Goal: Task Accomplishment & Management: Manage account settings

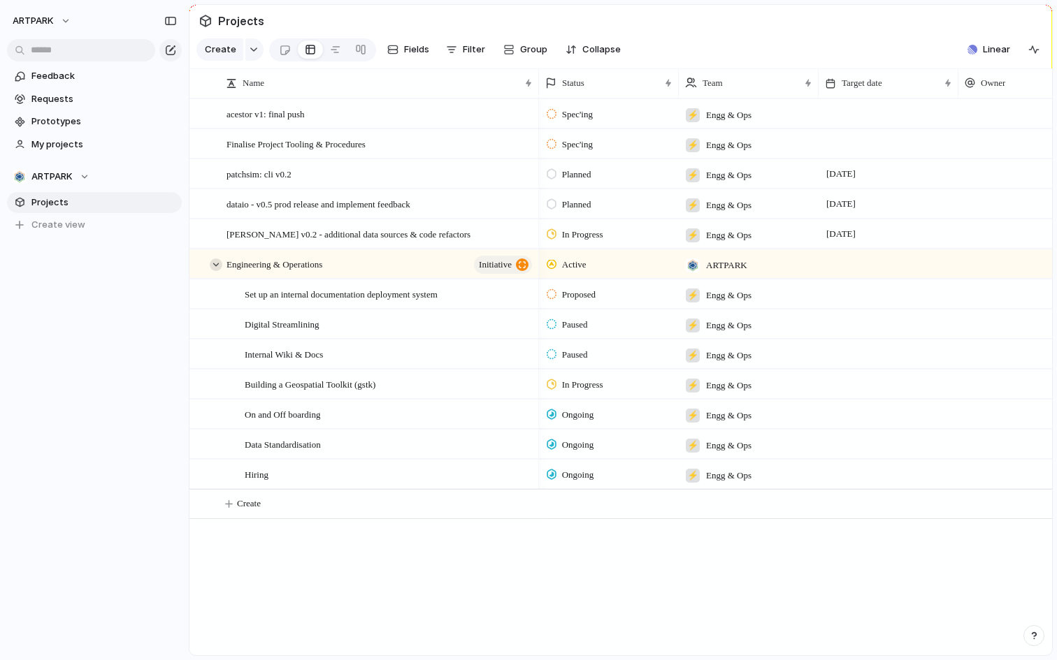
click at [216, 259] on div at bounding box center [216, 265] width 13 height 13
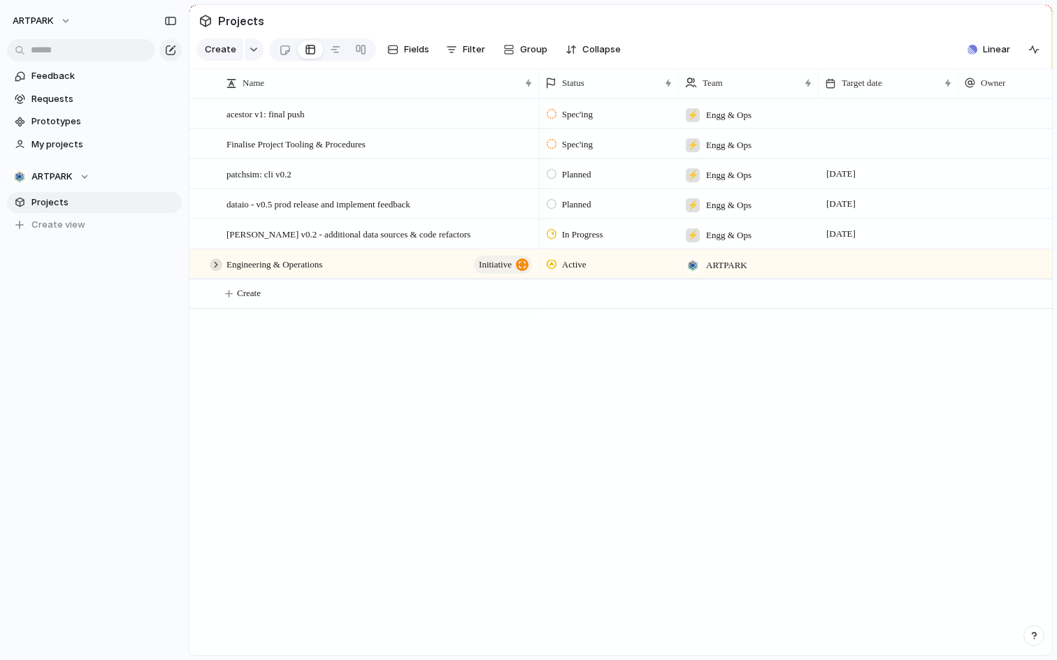
click at [216, 259] on div at bounding box center [216, 265] width 13 height 13
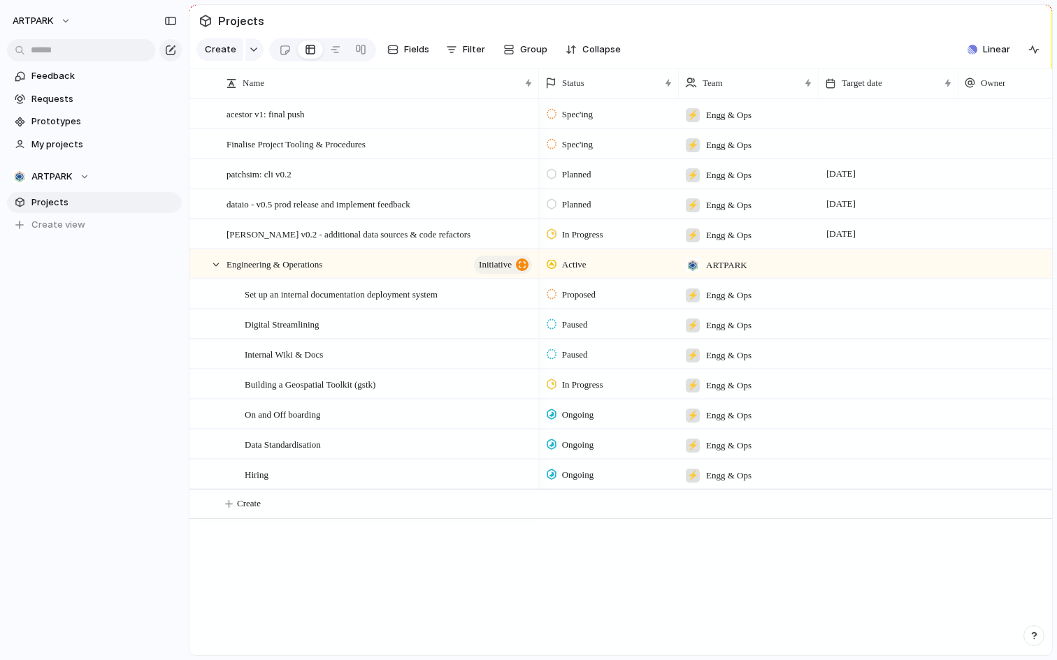
click at [83, 27] on div "ARTPARK" at bounding box center [94, 18] width 189 height 36
click at [63, 22] on button "ARTPARK" at bounding box center [42, 21] width 72 height 22
click at [76, 51] on li "Settings" at bounding box center [68, 52] width 116 height 22
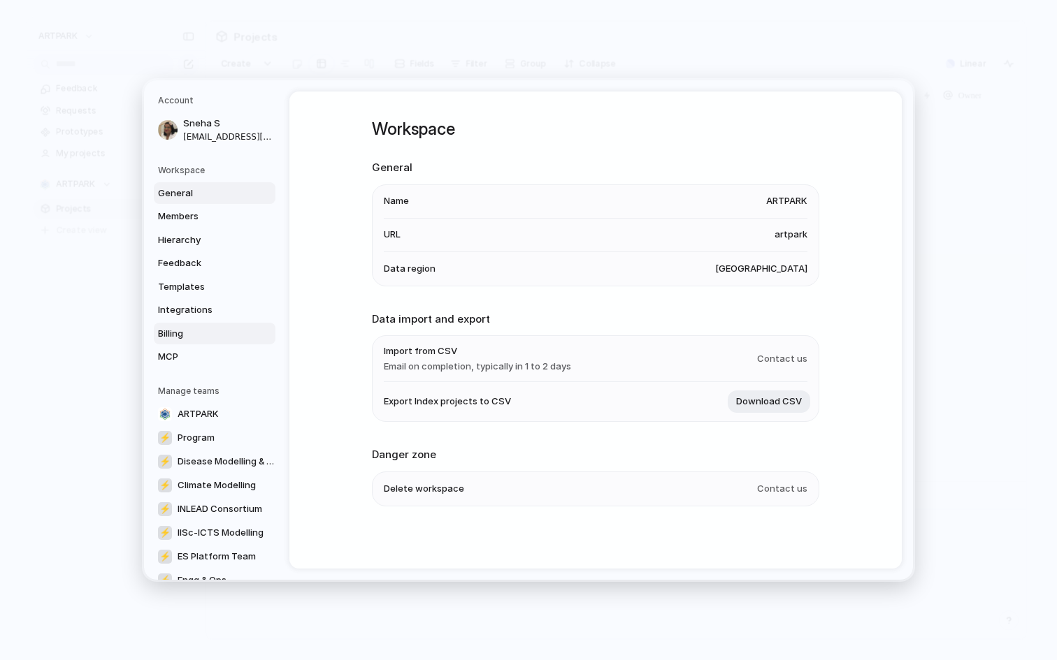
click at [233, 333] on span "Billing" at bounding box center [202, 334] width 89 height 14
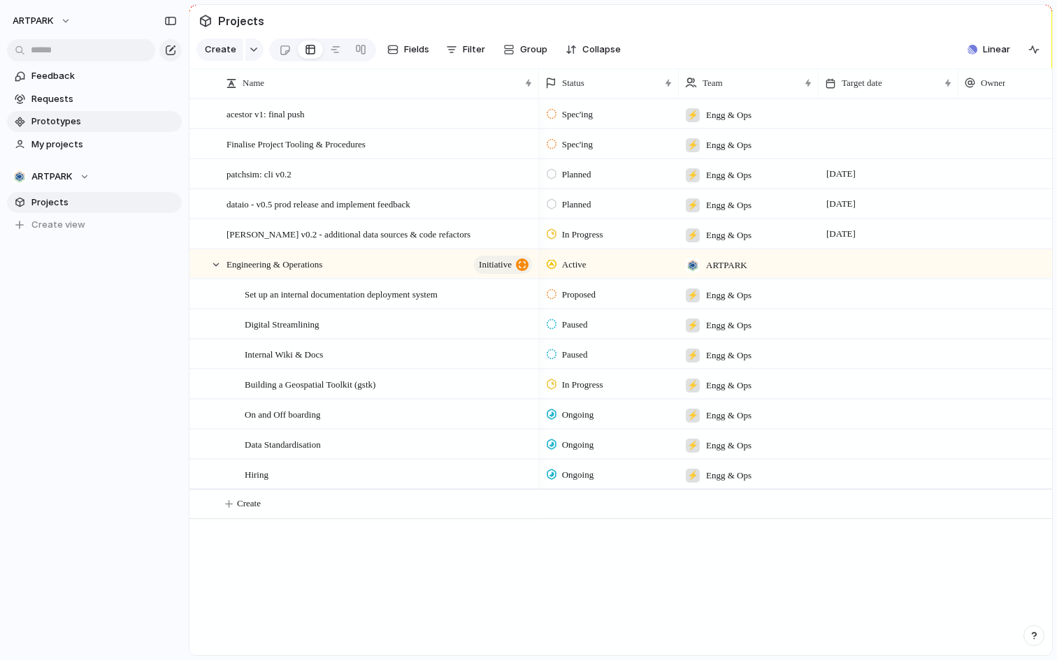
click at [84, 121] on span "Prototypes" at bounding box center [103, 122] width 145 height 14
click at [94, 100] on span "Requests" at bounding box center [103, 99] width 145 height 14
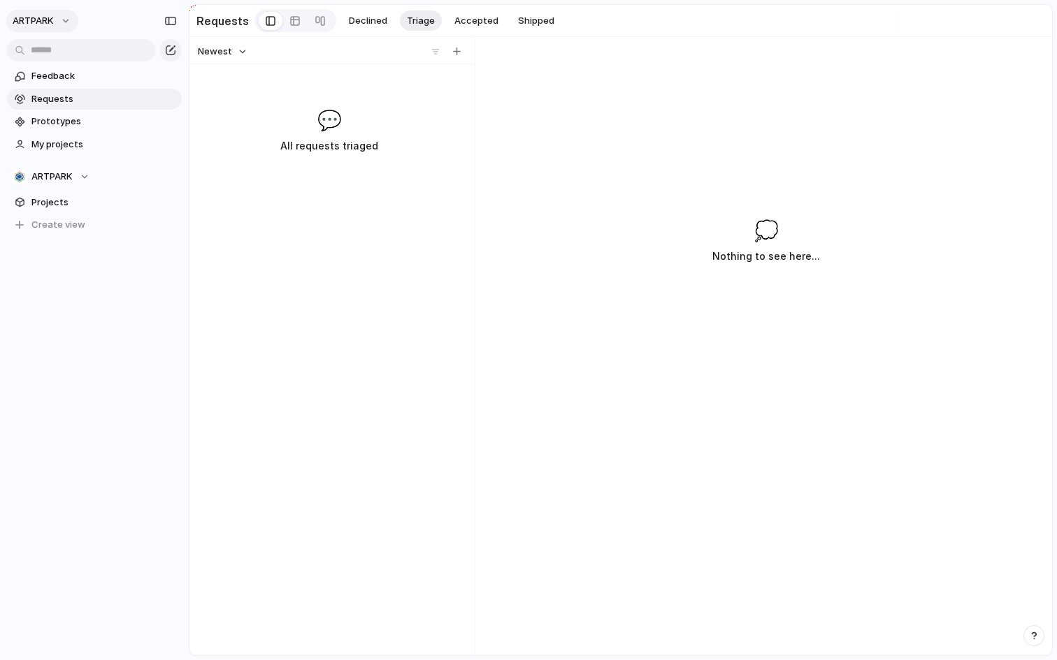
click at [50, 15] on span "ARTPARK" at bounding box center [33, 21] width 41 height 14
click at [50, 15] on div "Settings Invite members Change theme Sign out" at bounding box center [528, 330] width 1057 height 660
click at [50, 15] on span "ARTPARK" at bounding box center [33, 21] width 41 height 14
click at [50, 15] on div "Settings Invite members Change theme Sign out" at bounding box center [528, 330] width 1057 height 660
click at [74, 190] on section "ARTPARK Projects To pick up a draggable item, press the space bar. While draggi…" at bounding box center [94, 195] width 189 height 81
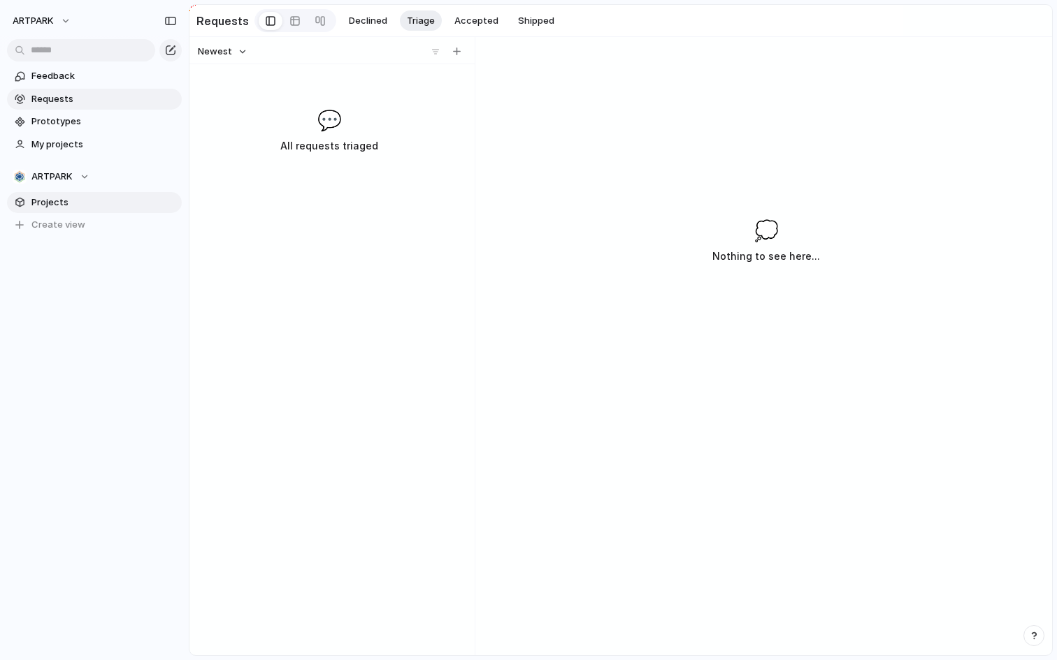
click at [73, 192] on link "Projects" at bounding box center [94, 202] width 175 height 21
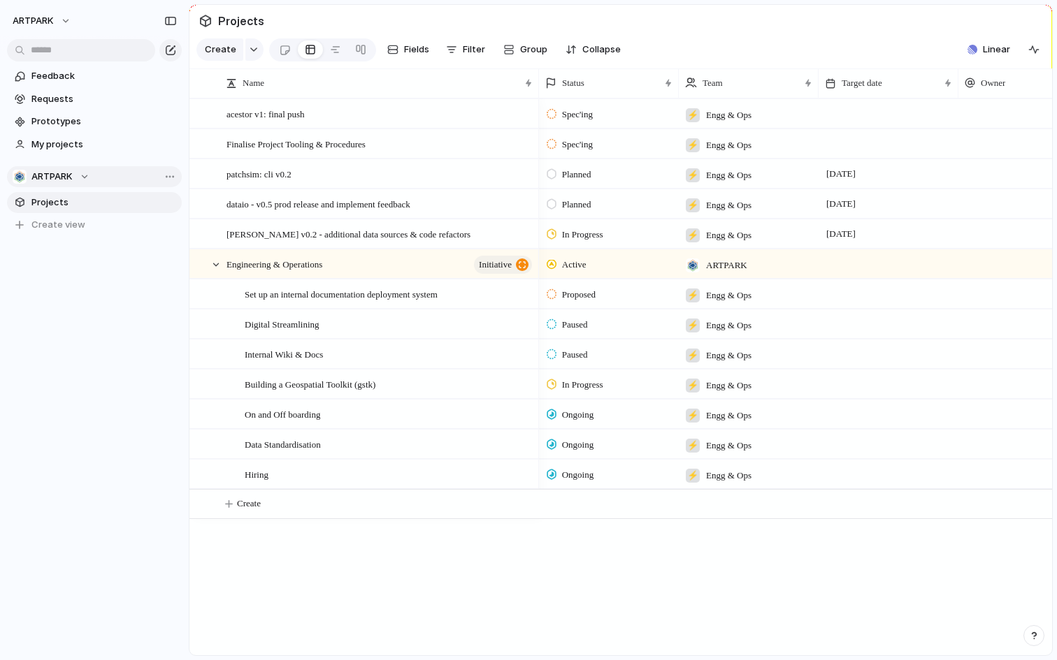
click at [82, 176] on div "ARTPARK" at bounding box center [51, 177] width 77 height 14
click at [100, 172] on div "Recent ⚡ Engg & Ops 🛠️ Aarogya Aarohan ⚡ Climate Modelling Teams ARTPARK 🛠️ Den…" at bounding box center [528, 330] width 1057 height 660
click at [77, 227] on span "Create view" at bounding box center [58, 225] width 54 height 14
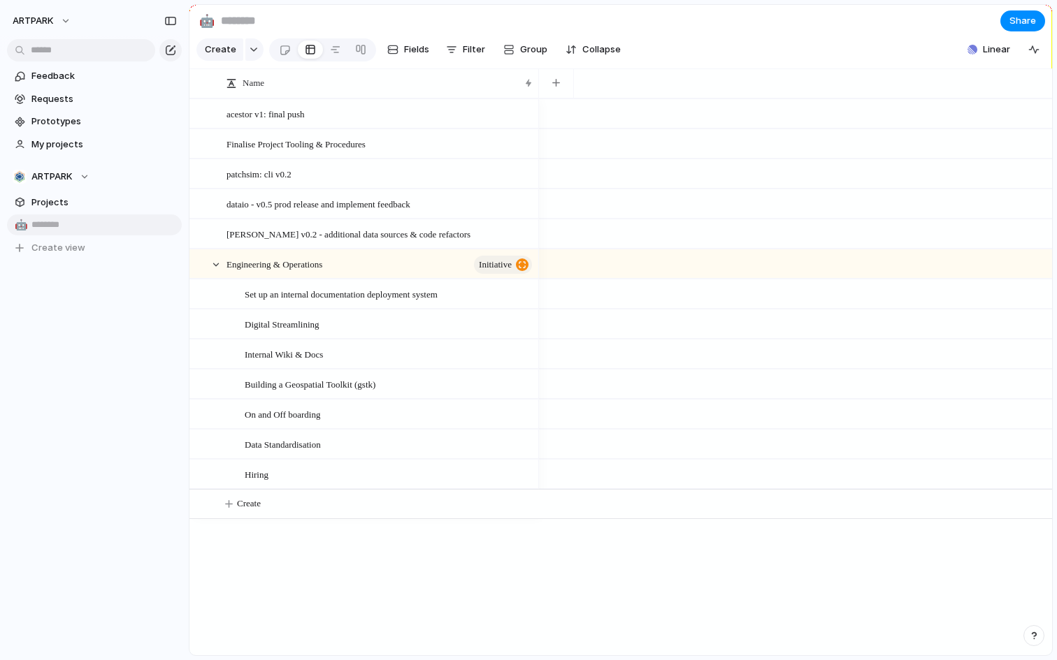
click at [263, 49] on div "Create Fields Filter Group Zoom Collapse" at bounding box center [411, 50] width 430 height 29
click at [259, 49] on button "button" at bounding box center [254, 49] width 18 height 22
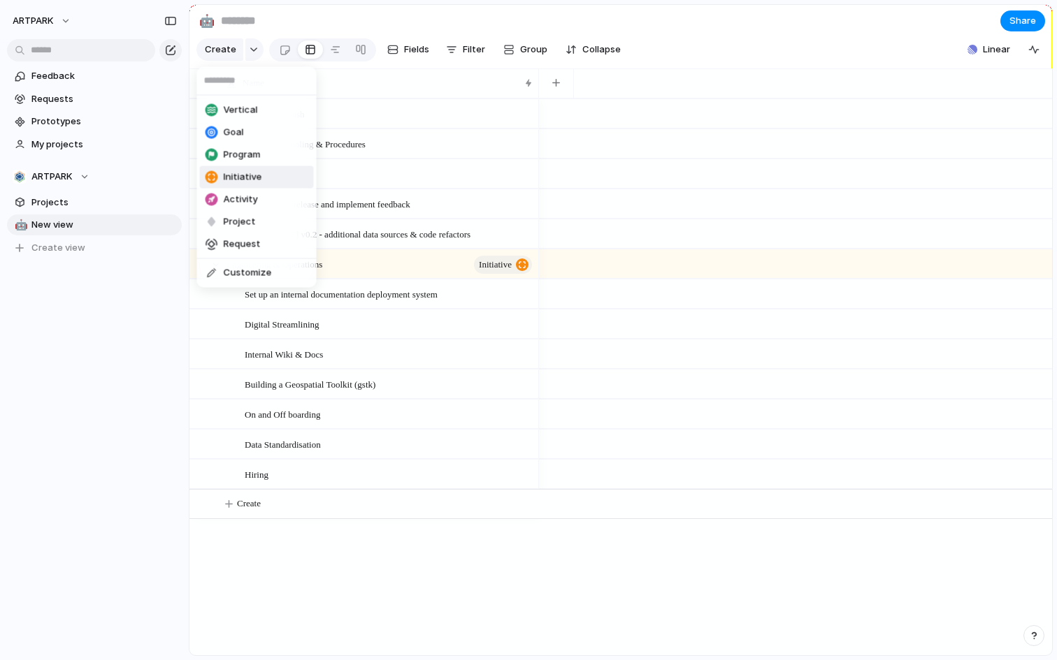
click at [103, 342] on div "Vertical Goal Program Initiative Activity Project Request Customize" at bounding box center [528, 330] width 1057 height 660
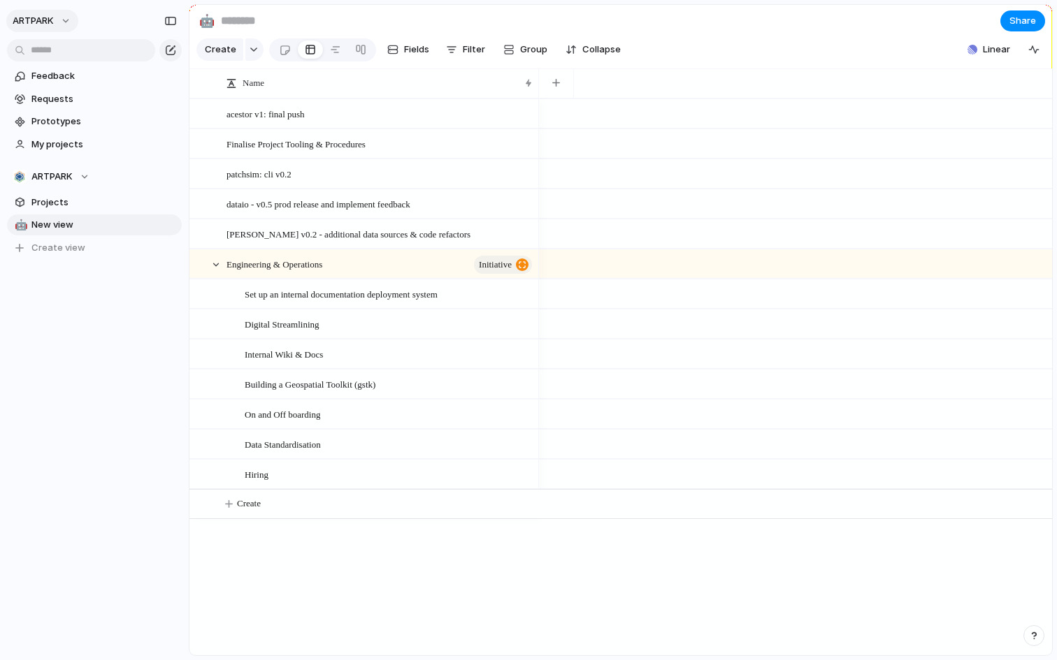
click at [59, 22] on button "ARTPARK" at bounding box center [42, 21] width 72 height 22
click at [71, 57] on li "Settings" at bounding box center [68, 52] width 116 height 22
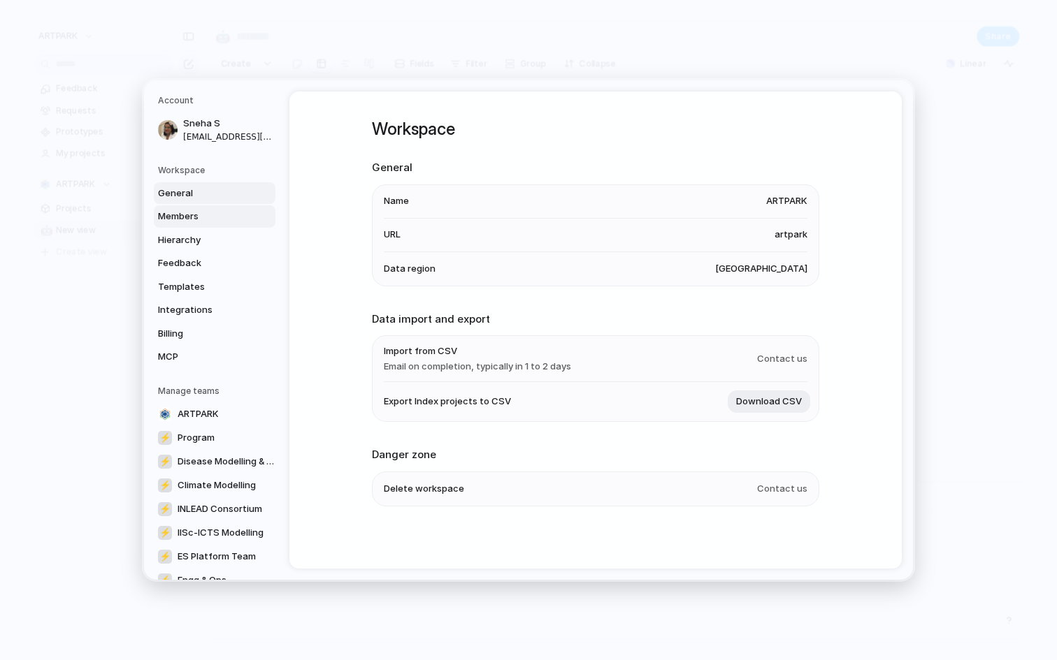
click at [210, 226] on link "Members" at bounding box center [215, 216] width 122 height 22
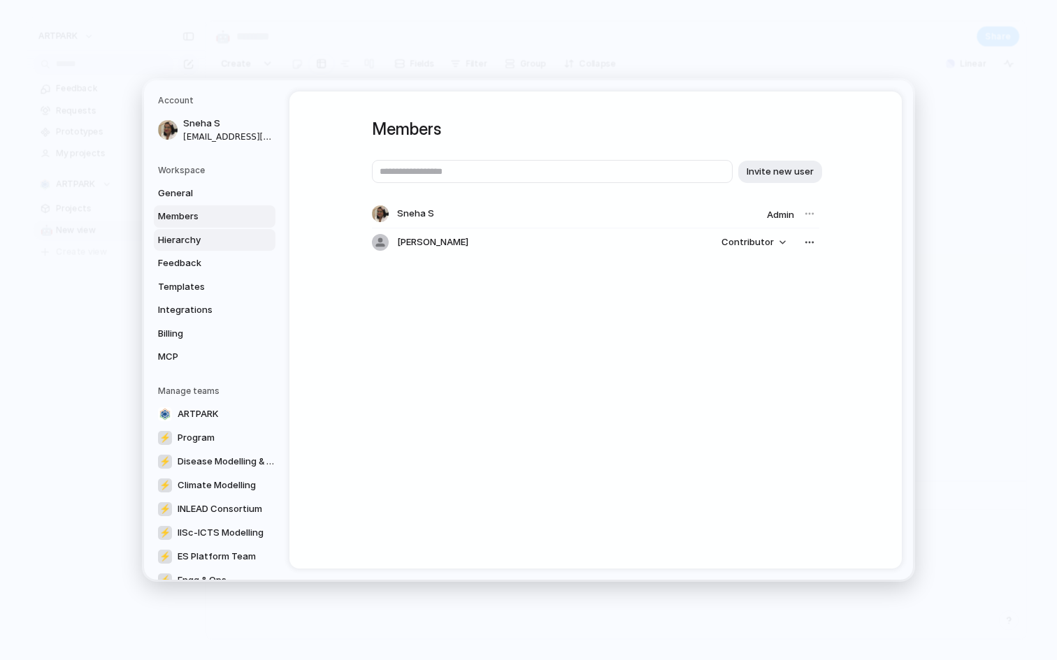
click at [195, 243] on span "Hierarchy" at bounding box center [202, 240] width 89 height 14
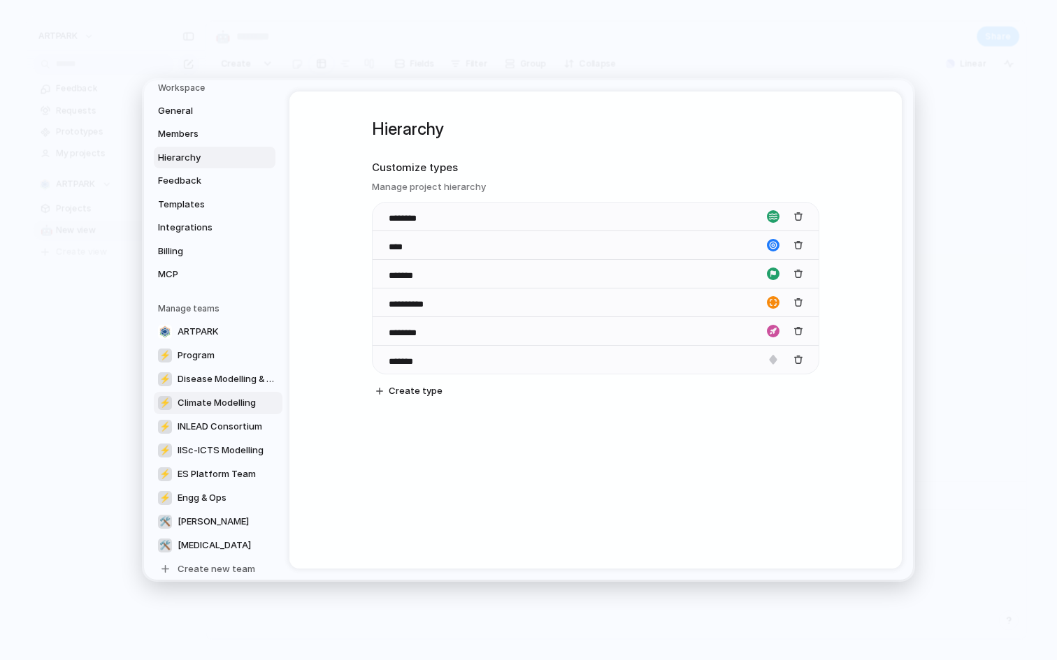
scroll to position [96, 0]
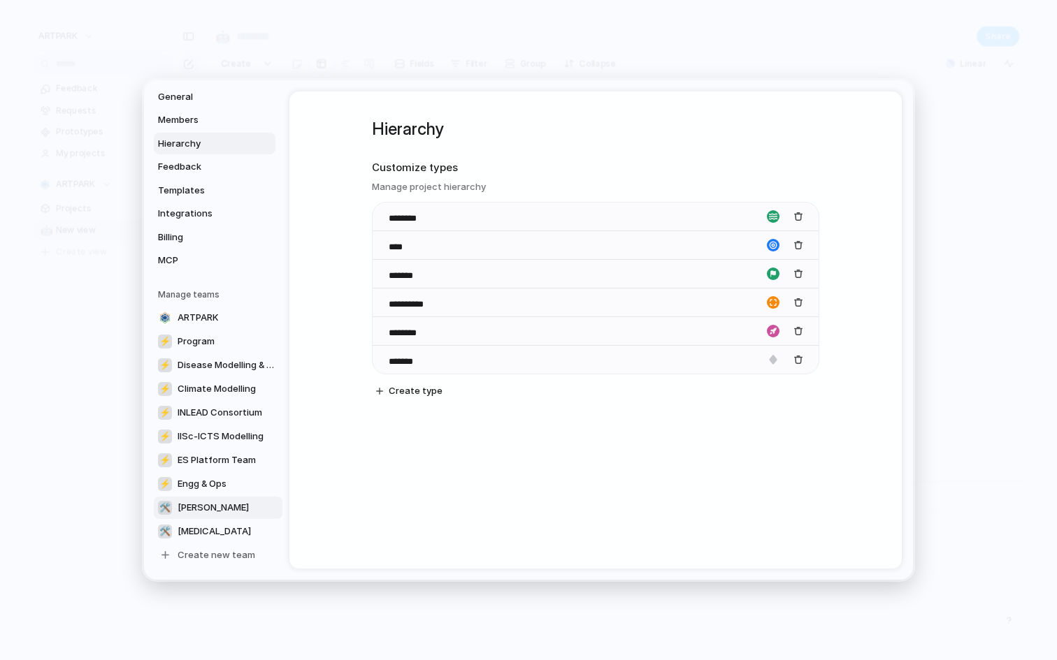
click at [201, 502] on span "[PERSON_NAME]" at bounding box center [213, 508] width 71 height 14
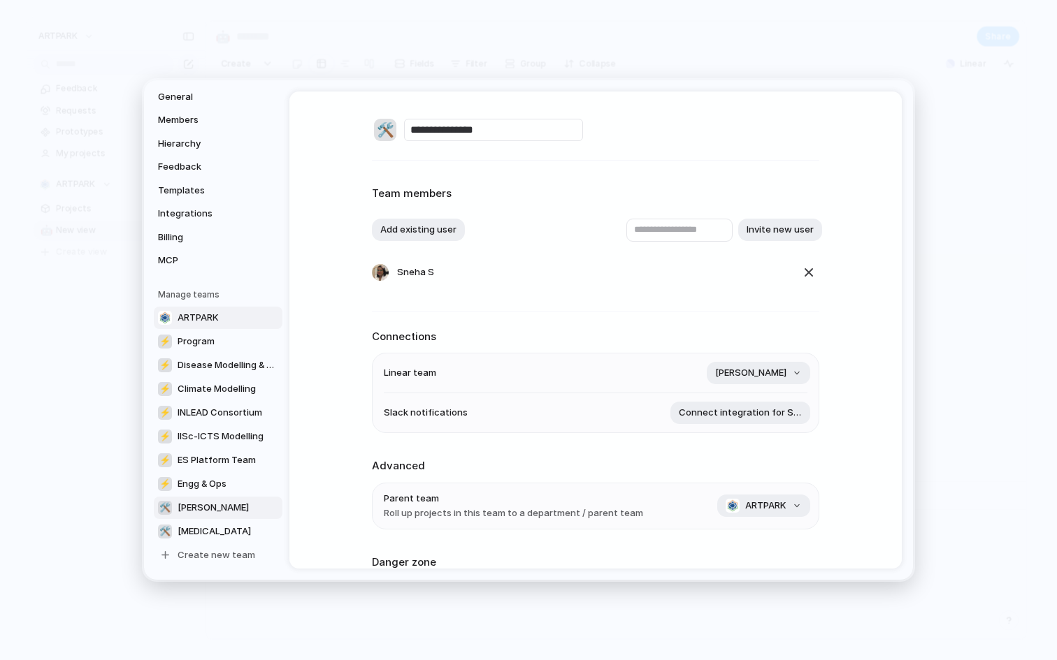
click at [205, 317] on span "ARTPARK" at bounding box center [198, 318] width 41 height 14
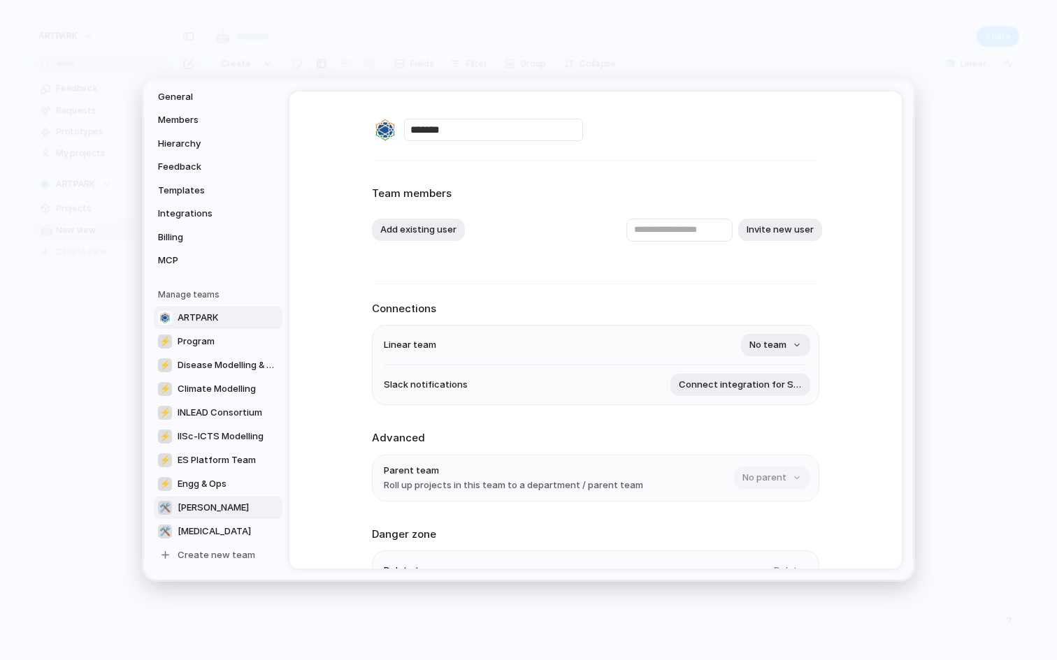
click at [233, 505] on span "[PERSON_NAME]" at bounding box center [213, 508] width 71 height 14
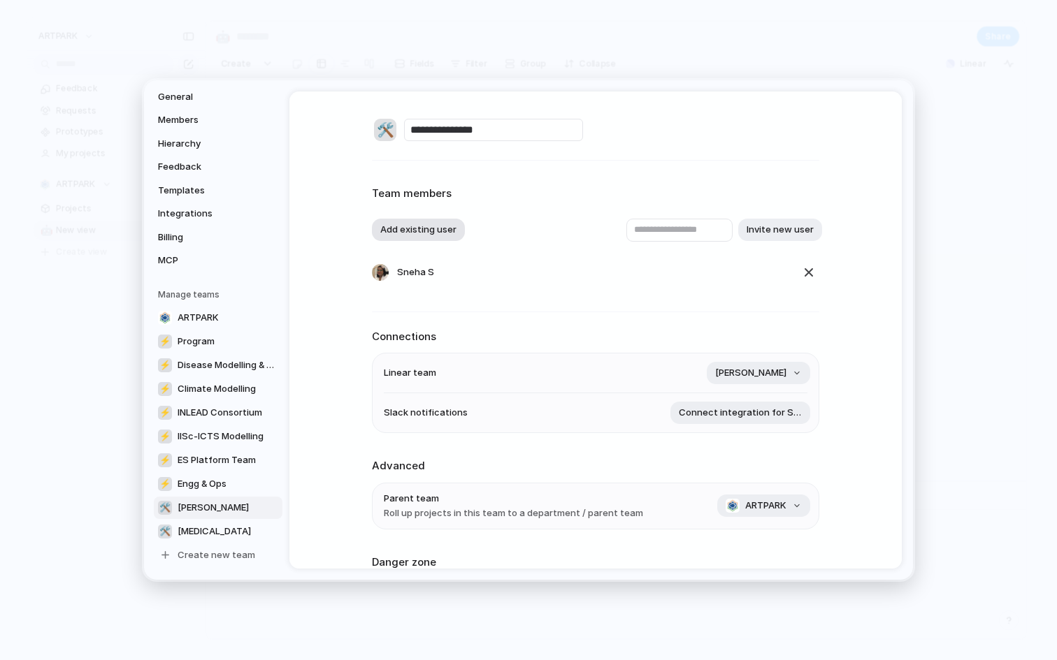
click at [408, 228] on button "Add existing user" at bounding box center [418, 230] width 93 height 22
click at [416, 287] on span "Mahima Chandak" at bounding box center [435, 290] width 71 height 14
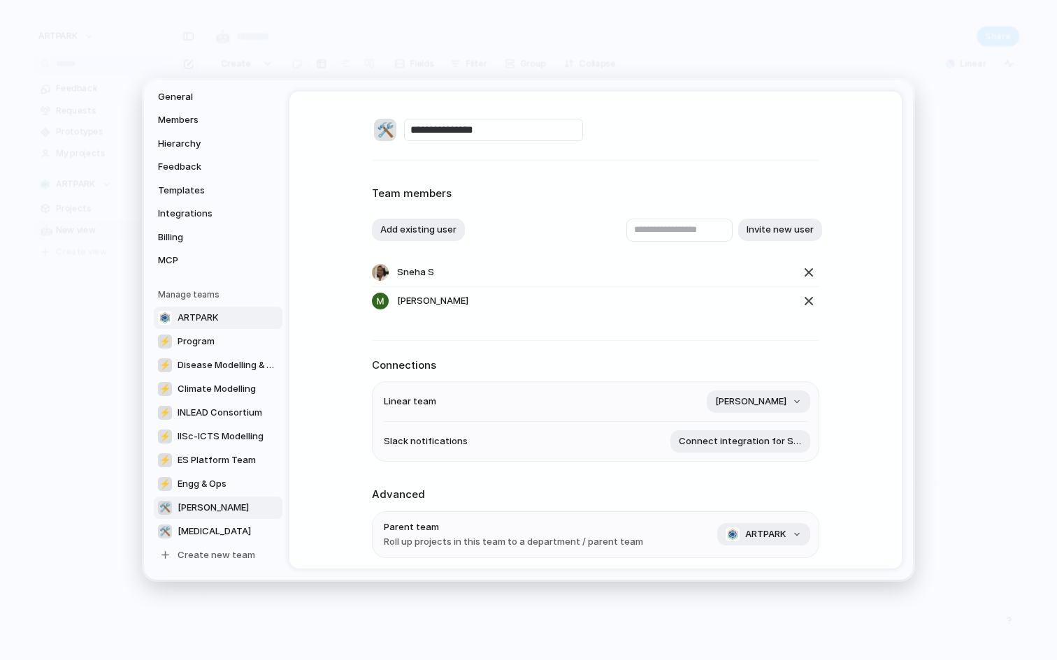
click at [196, 320] on span "ARTPARK" at bounding box center [198, 318] width 41 height 14
type input "*******"
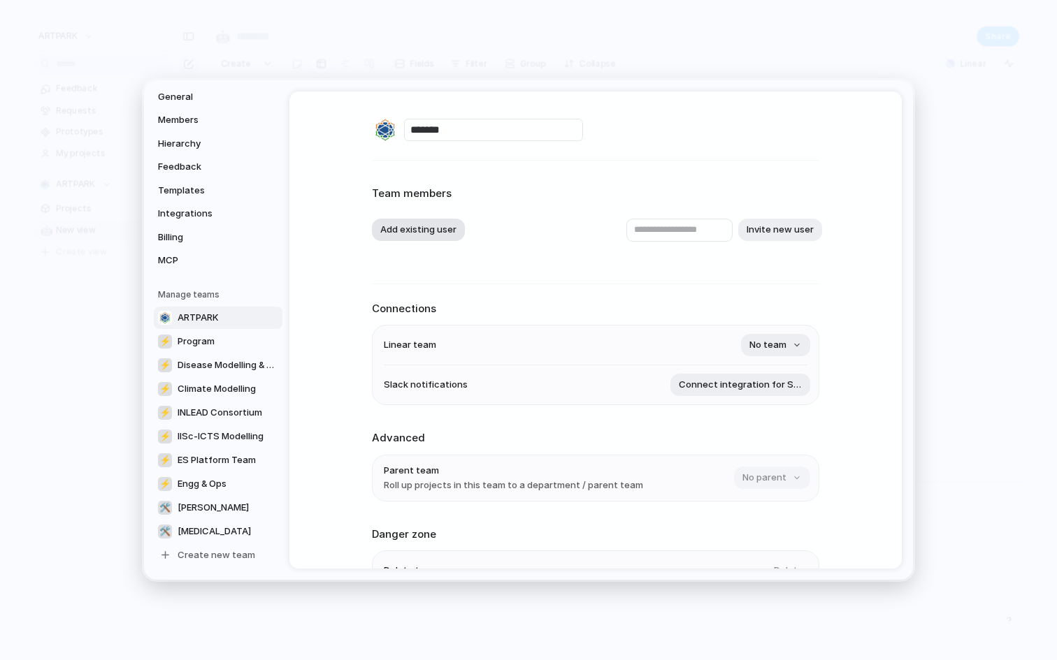
click at [412, 222] on button "Add existing user" at bounding box center [418, 230] width 93 height 22
click at [426, 314] on span "Mahima Chandak" at bounding box center [435, 312] width 71 height 14
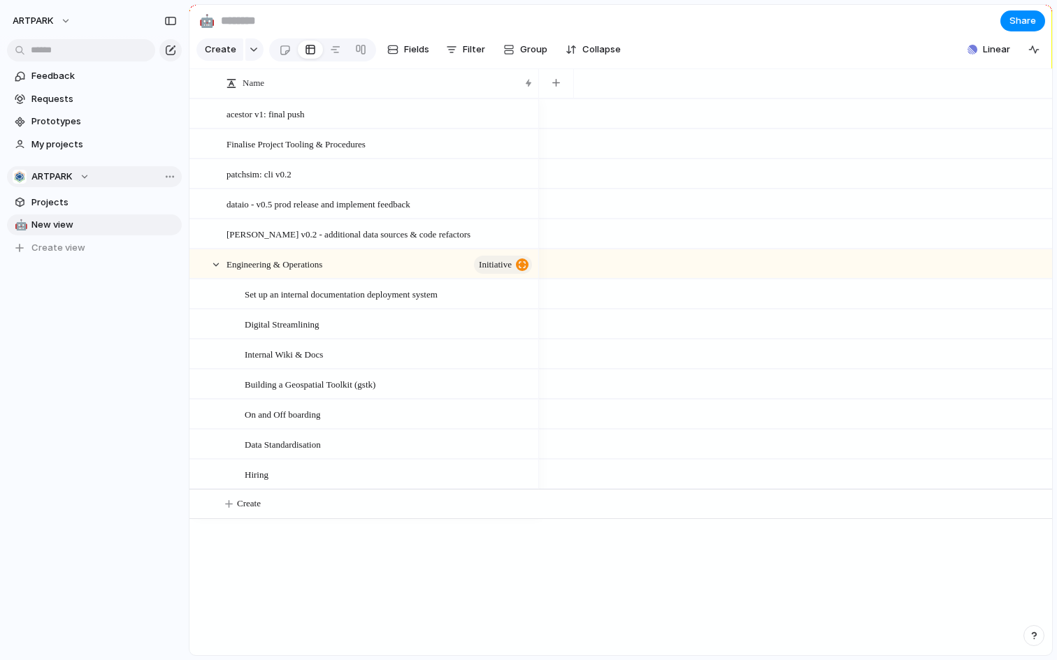
click at [76, 171] on div "ARTPARK" at bounding box center [51, 177] width 77 height 14
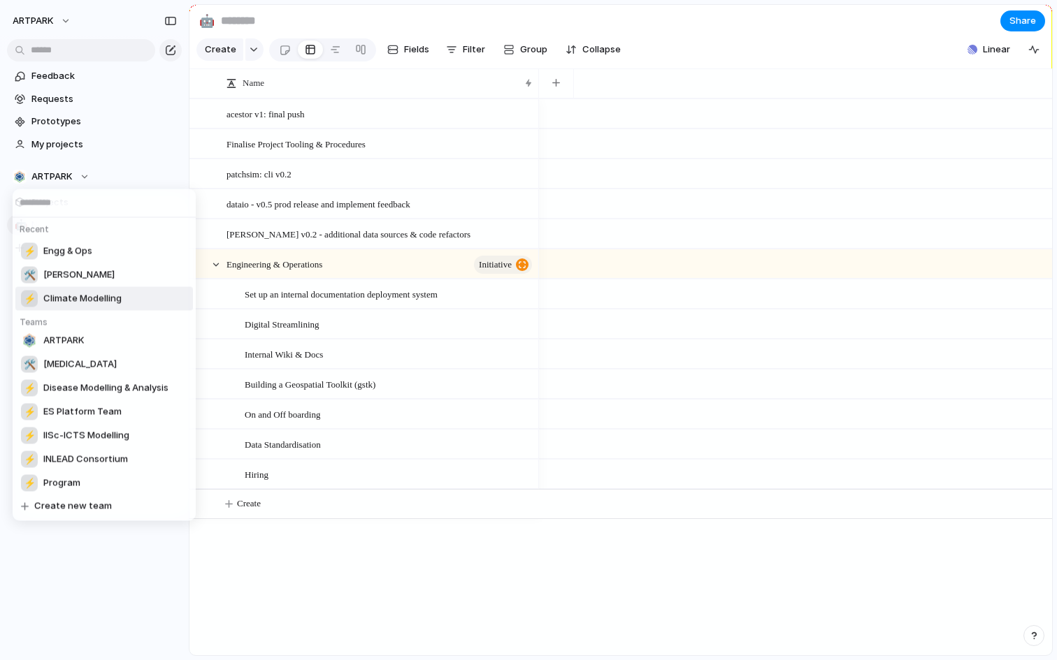
click at [113, 277] on span "[PERSON_NAME]" at bounding box center [78, 275] width 71 height 14
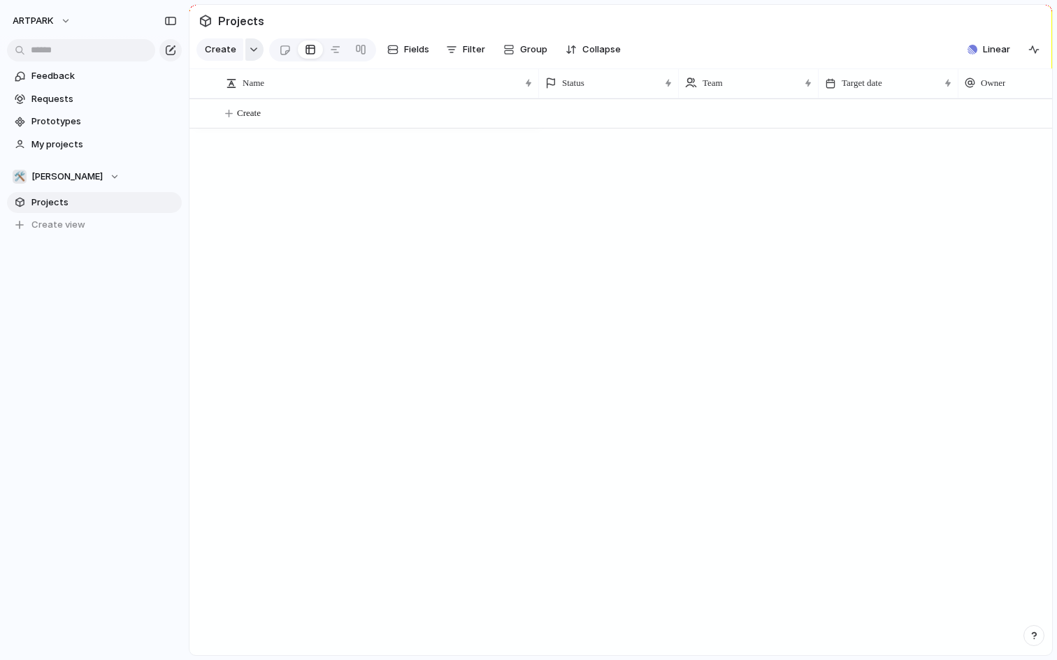
click at [256, 43] on button "button" at bounding box center [254, 49] width 18 height 22
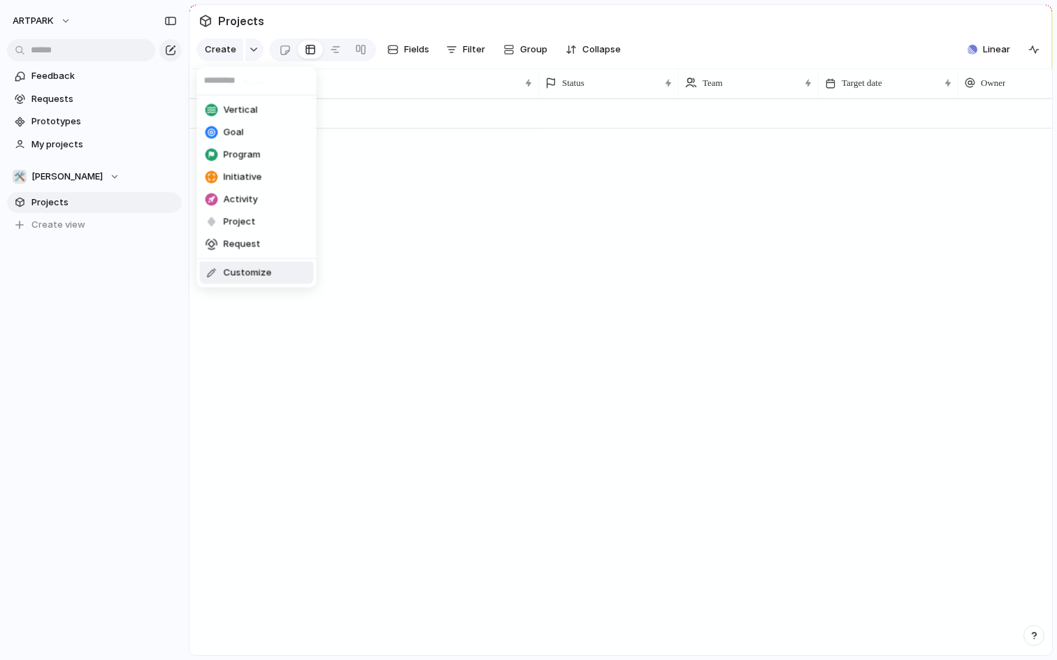
click at [329, 376] on div "Vertical Goal Program Initiative Activity Project Request Customize" at bounding box center [528, 330] width 1057 height 660
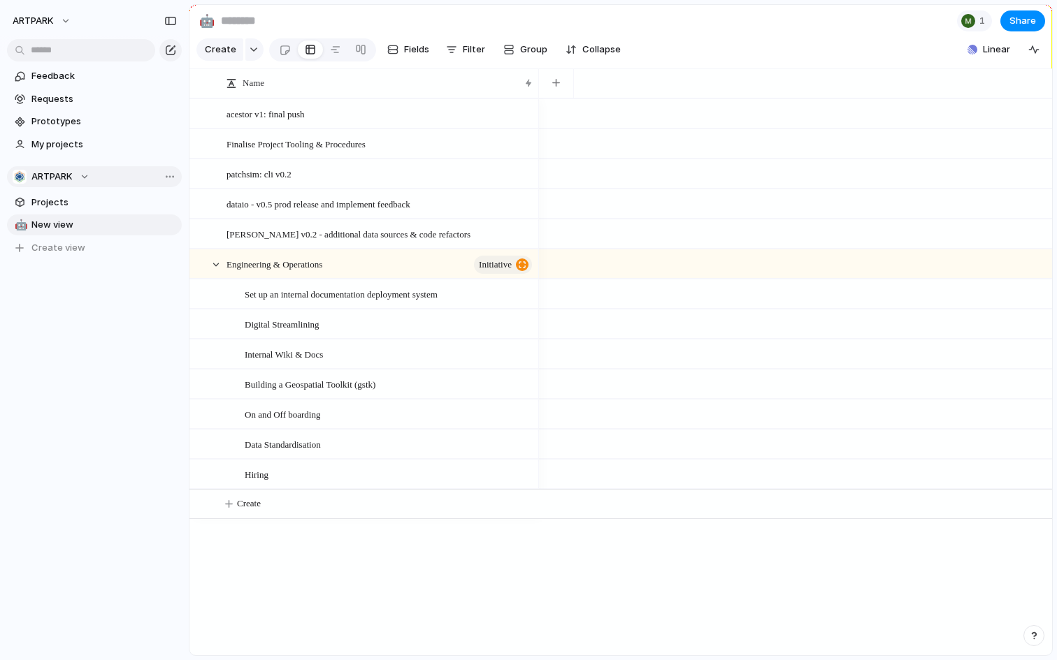
click at [81, 180] on div "ARTPARK" at bounding box center [51, 177] width 77 height 14
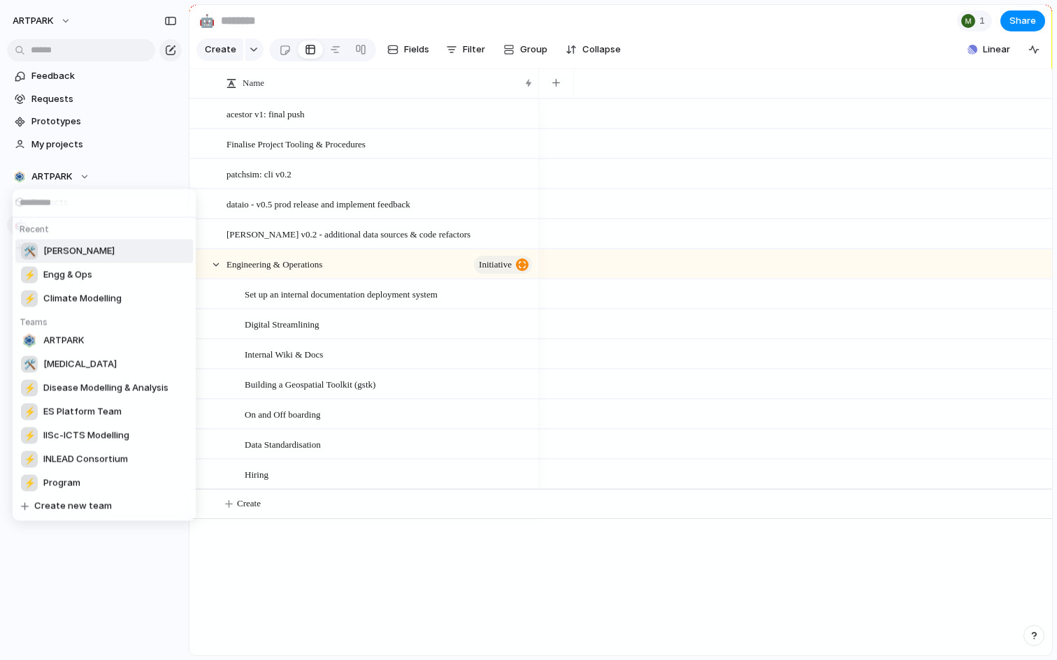
click at [115, 258] on span "[PERSON_NAME]" at bounding box center [78, 252] width 71 height 14
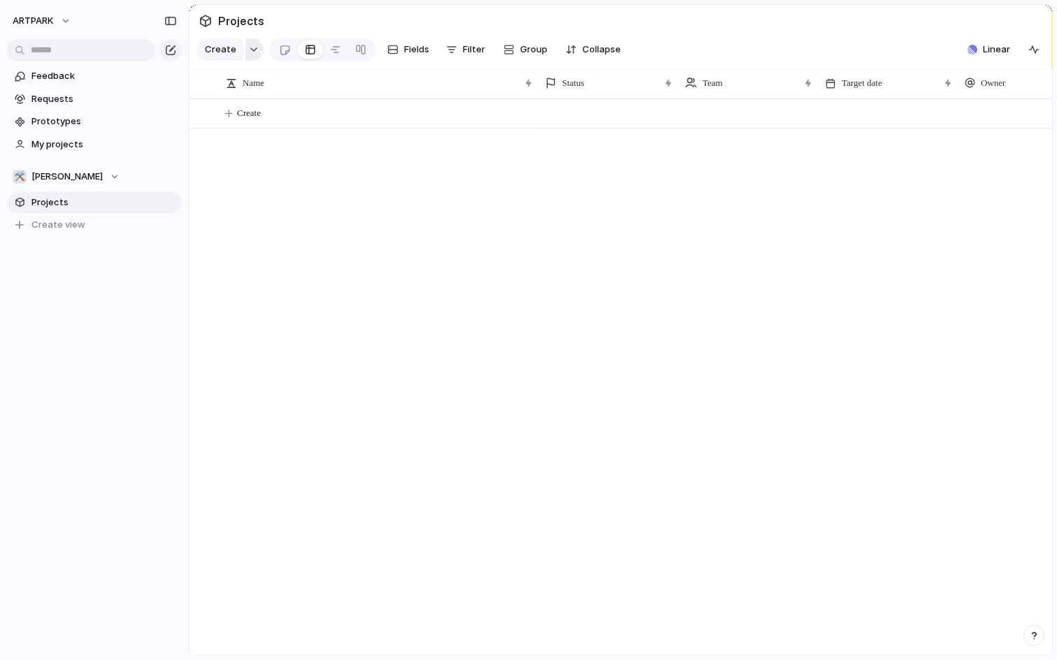
click at [245, 43] on button "button" at bounding box center [254, 49] width 18 height 22
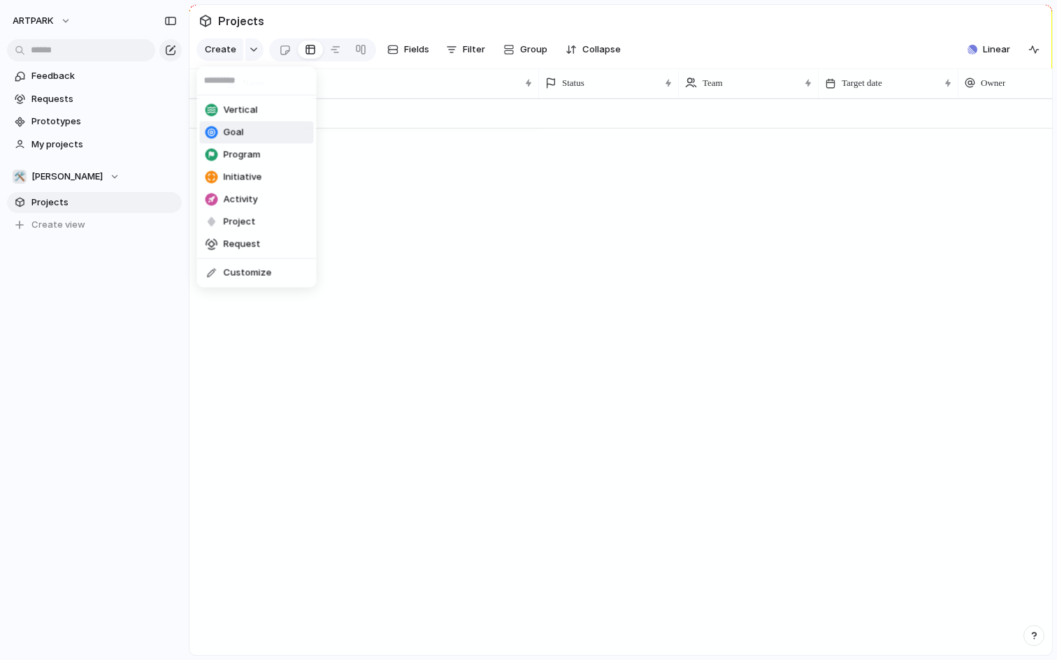
click at [248, 138] on li "Goal" at bounding box center [257, 133] width 114 height 22
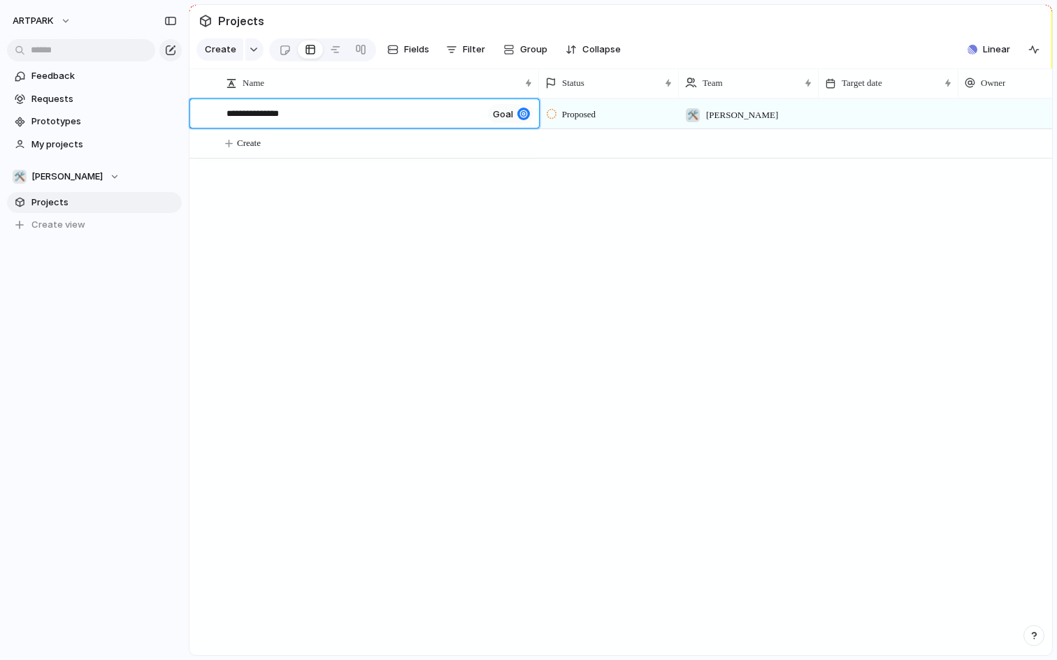
type textarea "**********"
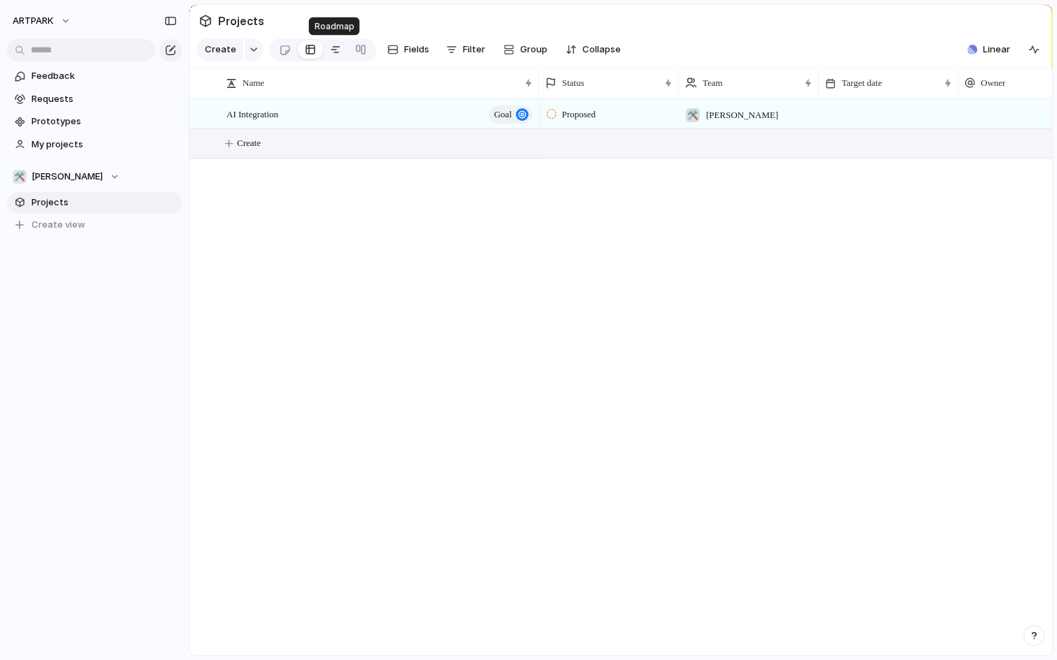
click at [334, 55] on div at bounding box center [335, 49] width 11 height 22
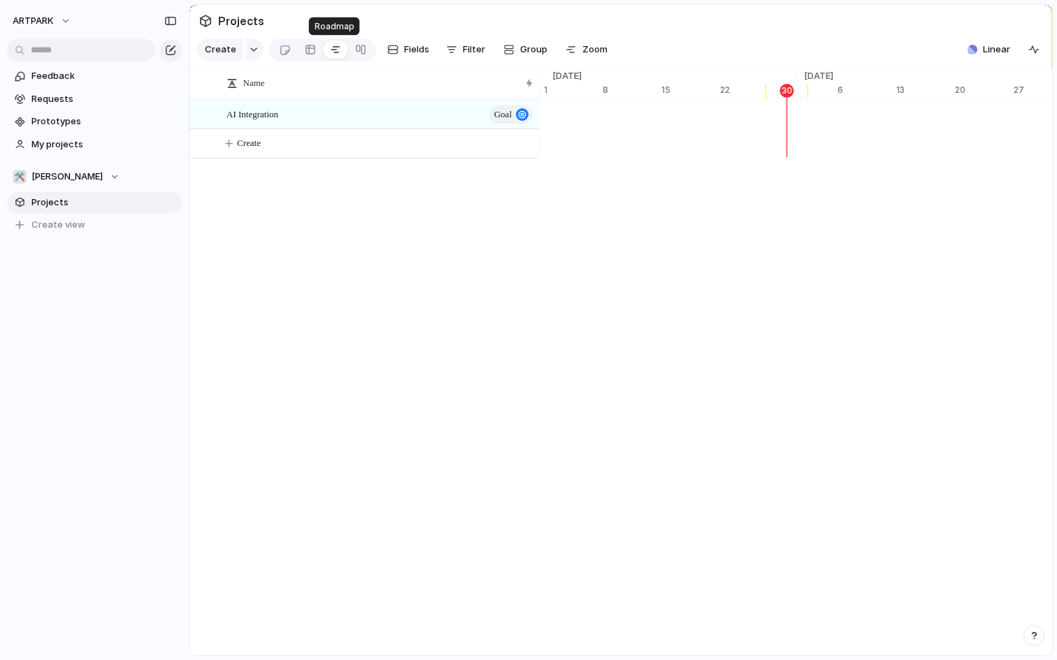
scroll to position [0, 9187]
click at [369, 57] on div at bounding box center [360, 49] width 25 height 22
click at [361, 53] on div at bounding box center [360, 49] width 11 height 22
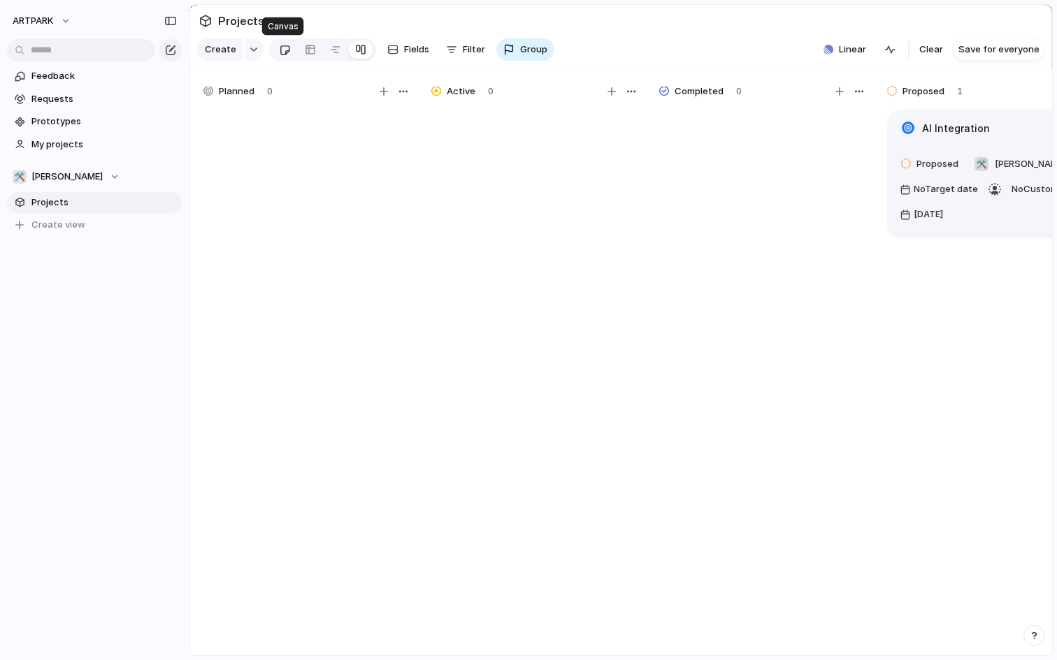
click at [280, 53] on div at bounding box center [285, 49] width 12 height 23
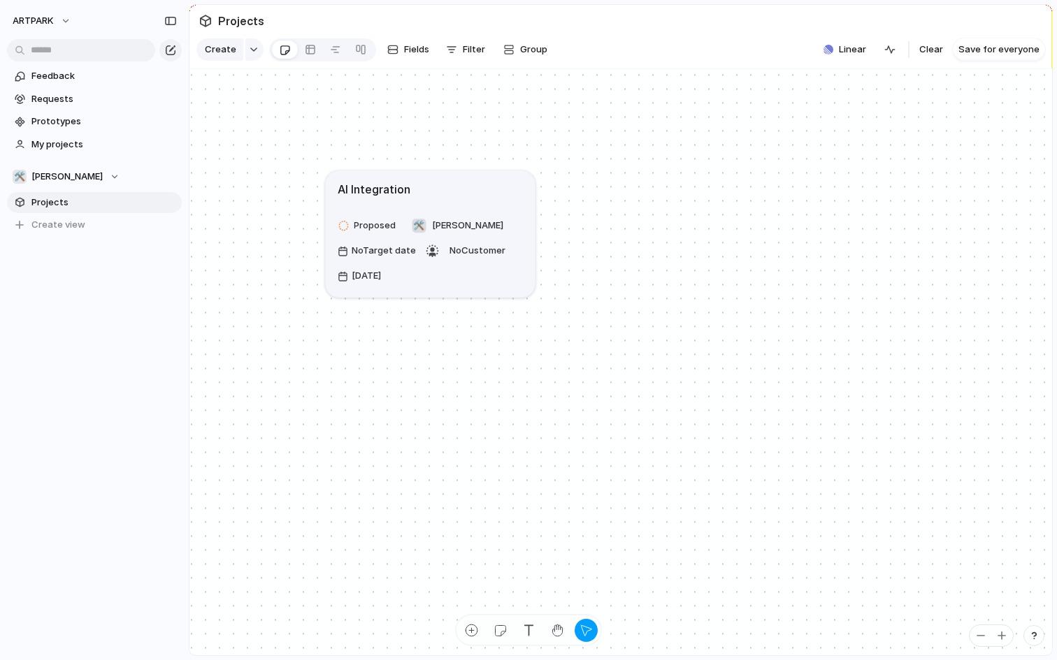
drag, startPoint x: 719, startPoint y: 387, endPoint x: 418, endPoint y: 192, distance: 358.8
click at [418, 192] on div "AI Integration" at bounding box center [431, 189] width 186 height 17
click at [476, 630] on div "button" at bounding box center [471, 630] width 15 height 15
click at [256, 49] on button "button" at bounding box center [254, 49] width 18 height 22
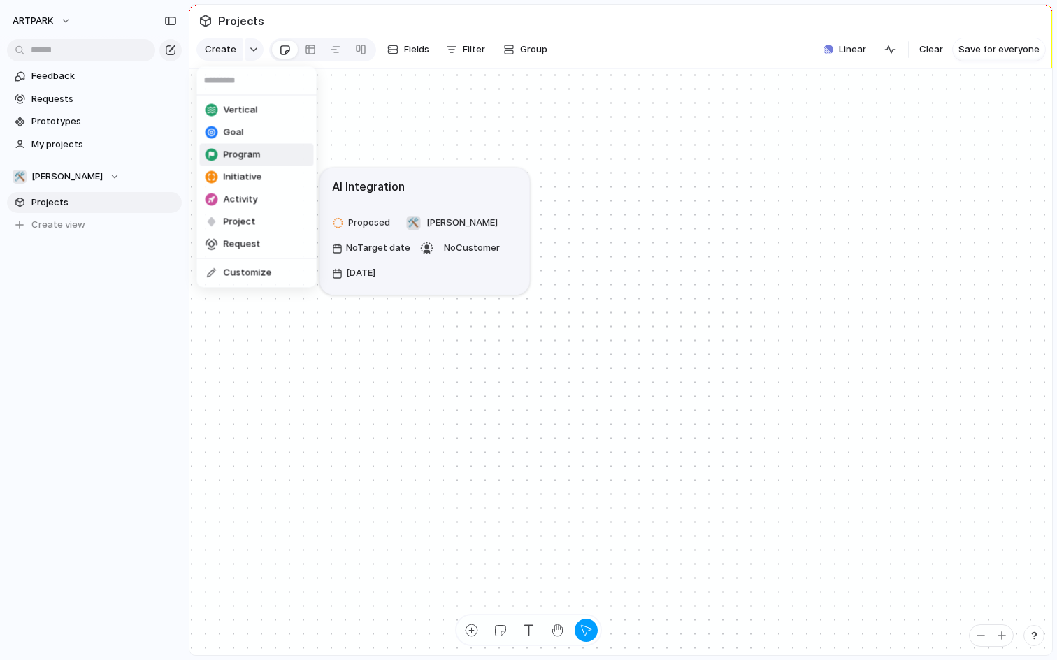
click at [280, 158] on li "Program" at bounding box center [257, 155] width 114 height 22
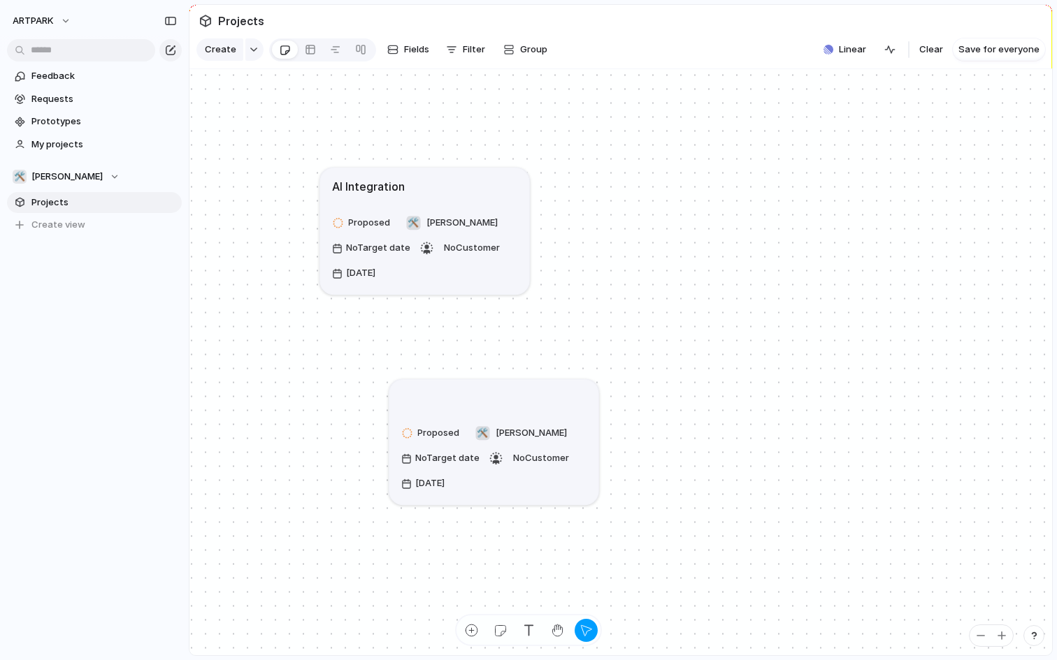
drag, startPoint x: 986, startPoint y: 375, endPoint x: 510, endPoint y: 391, distance: 476.2
click at [510, 391] on div at bounding box center [494, 397] width 186 height 15
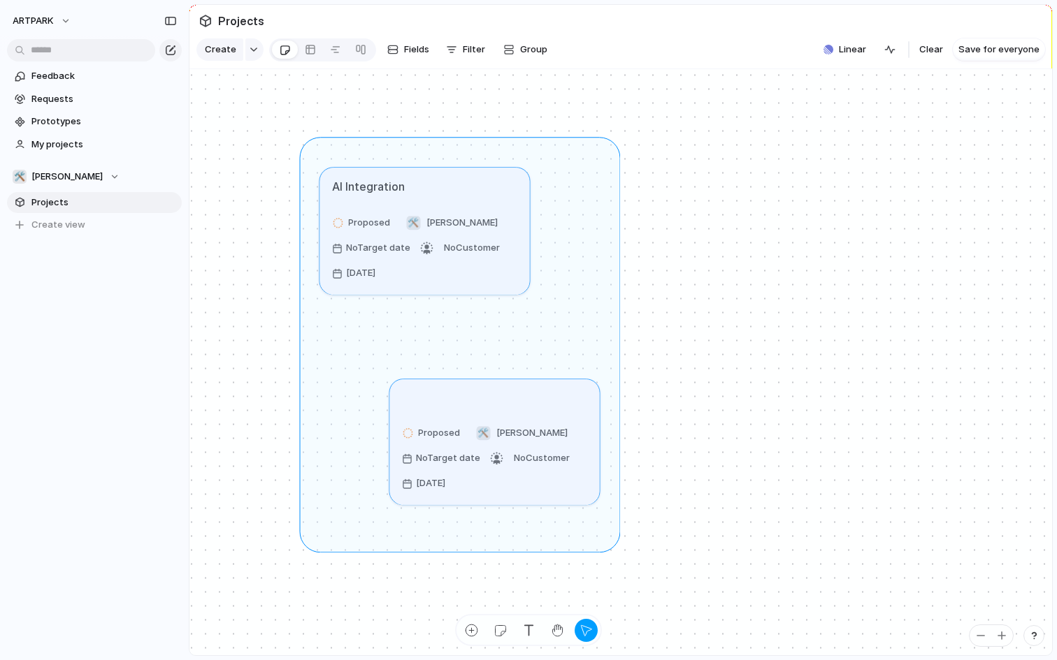
drag, startPoint x: 611, startPoint y: 543, endPoint x: 308, endPoint y: 145, distance: 499.7
click at [308, 145] on div "AI Integration Proposed 🛠️ Aarogya Aarohan No Target date No Customer 30 Septem…" at bounding box center [620, 362] width 862 height 587
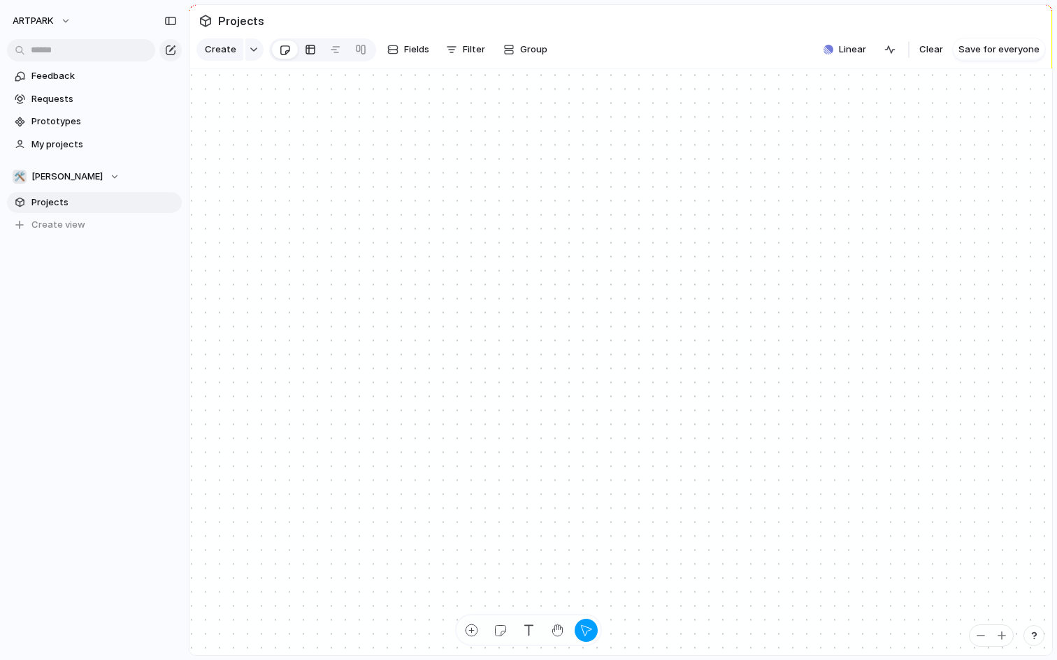
click at [307, 52] on div at bounding box center [310, 49] width 11 height 22
click at [337, 52] on div at bounding box center [335, 49] width 11 height 22
click at [355, 51] on div at bounding box center [360, 49] width 11 height 22
